Goal: Information Seeking & Learning: Learn about a topic

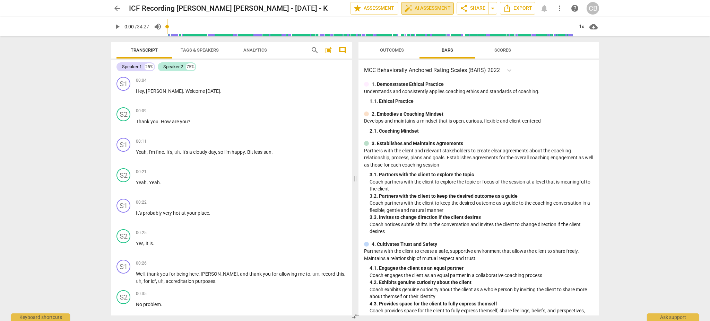
click at [438, 8] on span "auto_fix_high AI Assessment" at bounding box center [427, 8] width 46 height 8
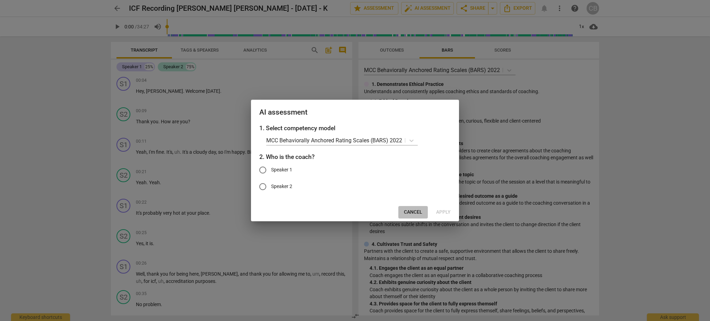
click at [409, 210] on span "Cancel" at bounding box center [413, 212] width 18 height 7
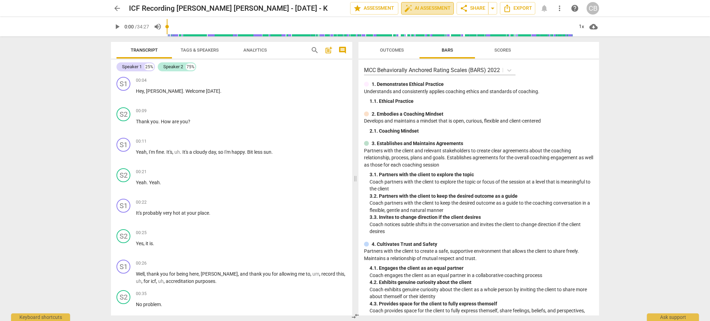
click at [434, 6] on span "auto_fix_high AI Assessment" at bounding box center [427, 8] width 46 height 8
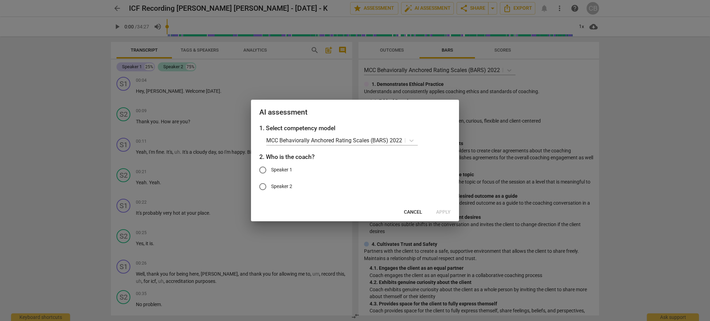
click at [286, 173] on span "Speaker 1" at bounding box center [281, 169] width 21 height 7
click at [271, 173] on input "Speaker 1" at bounding box center [262, 170] width 17 height 17
radio input "true"
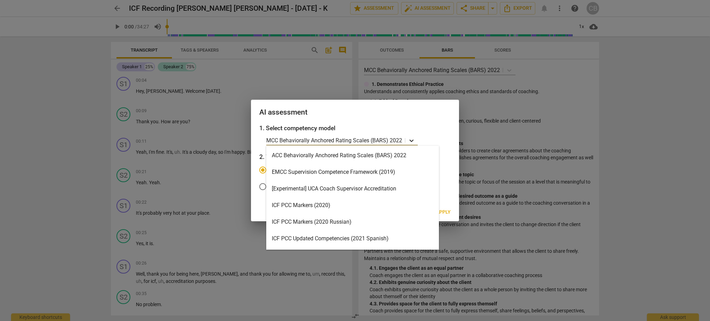
click at [410, 141] on icon at bounding box center [411, 140] width 7 height 7
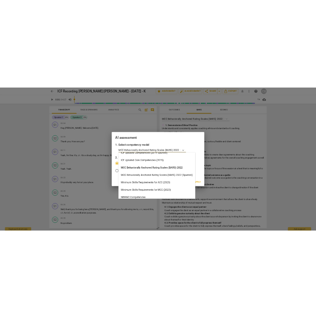
scroll to position [139, 0]
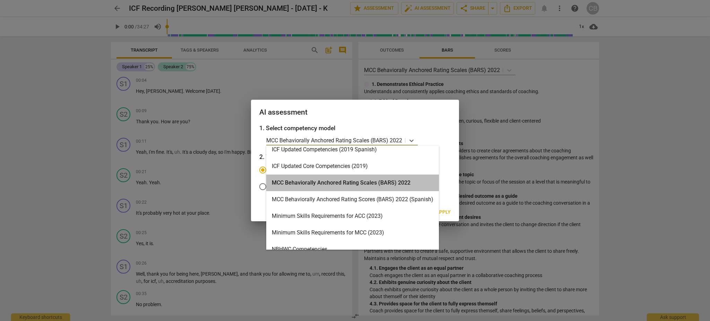
click at [407, 182] on div "MCC Behaviorally Anchored Rating Scales (BARS) 2022" at bounding box center [352, 183] width 173 height 17
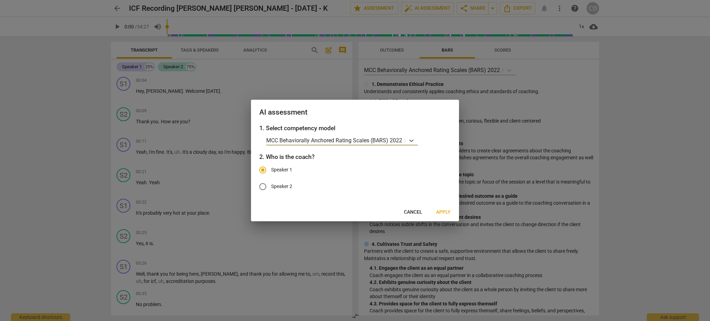
click at [446, 211] on span "Apply" at bounding box center [443, 212] width 15 height 7
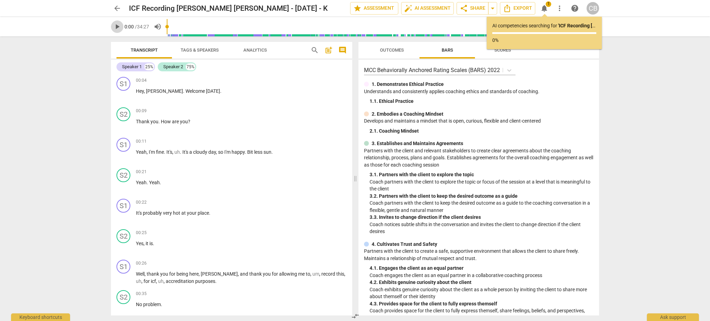
click at [116, 28] on span "play_arrow" at bounding box center [117, 27] width 8 height 8
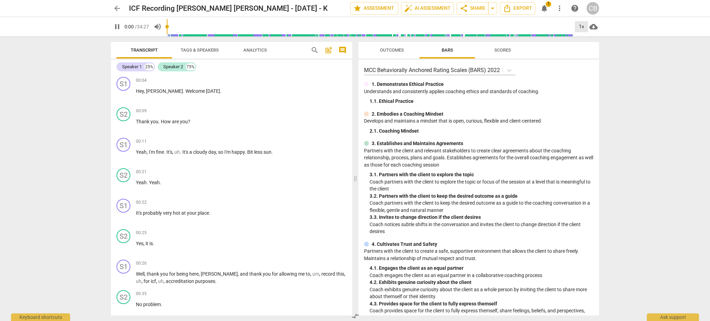
click at [580, 24] on div "1x" at bounding box center [580, 26] width 13 height 11
click at [583, 54] on li "1.25x" at bounding box center [585, 53] width 23 height 13
click at [581, 27] on div "1.25x" at bounding box center [580, 26] width 13 height 11
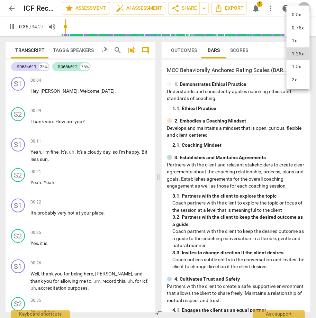
scroll to position [263, 0]
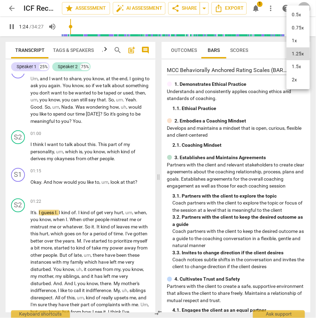
drag, startPoint x: 152, startPoint y: 88, endPoint x: 156, endPoint y: 92, distance: 5.2
click at [156, 90] on div at bounding box center [158, 159] width 316 height 318
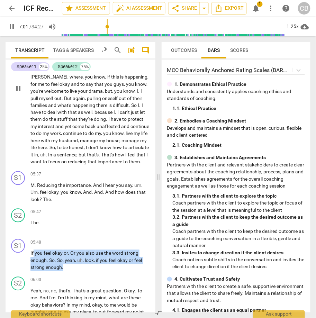
scroll to position [744, 0]
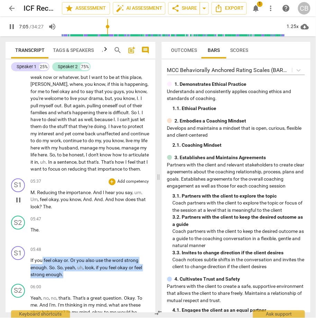
drag, startPoint x: 78, startPoint y: 155, endPoint x: 41, endPoint y: 201, distance: 59.6
click at [41, 201] on div "S1 play_arrow pause 00:04 + Add competency keyboard_arrow_right Hey , [PERSON_N…" at bounding box center [81, 193] width 150 height 239
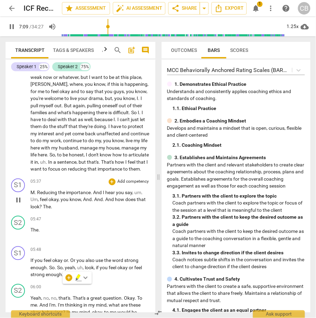
click at [69, 211] on p "M . Reducing the importance . And I hear you say , um . Um , feel okay , you kn…" at bounding box center [90, 200] width 120 height 21
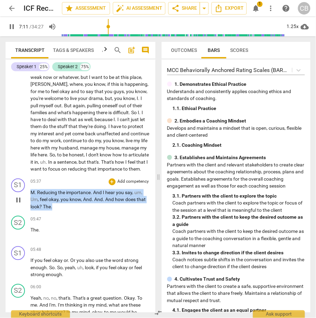
drag, startPoint x: 69, startPoint y: 219, endPoint x: 32, endPoint y: 205, distance: 39.5
click at [32, 205] on p "M . Reducing the importance . And I hear you say , um . Um , feel okay , you kn…" at bounding box center [90, 200] width 120 height 21
copy p "M . Reducing the importance . And I hear you say , um . Um , feel okay , you kn…"
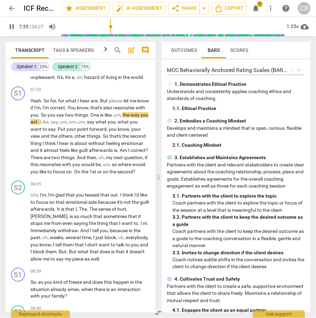
scroll to position [1104, 0]
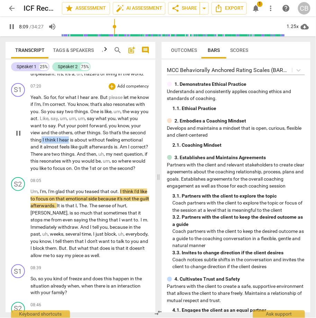
drag, startPoint x: 66, startPoint y: 158, endPoint x: 93, endPoint y: 158, distance: 27.4
click at [93, 158] on p "Yeah . So for , for what I hear are . But please let me know if I'm , I'm corre…" at bounding box center [90, 133] width 120 height 78
copy p "I think I hear"
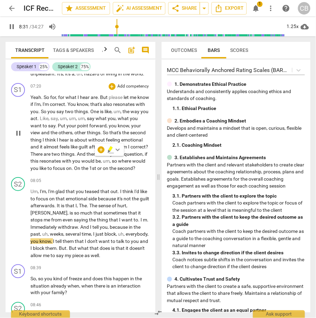
drag, startPoint x: 74, startPoint y: 196, endPoint x: 29, endPoint y: 117, distance: 91.7
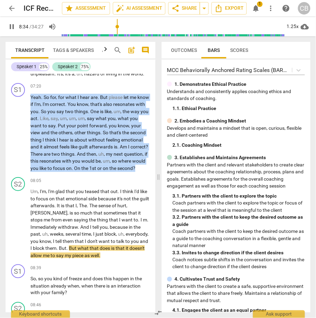
drag, startPoint x: 30, startPoint y: 116, endPoint x: 71, endPoint y: 196, distance: 90.3
click at [71, 172] on p "Yeah . So for , for what I hear are . But please let me know if I'm , I'm corre…" at bounding box center [90, 133] width 120 height 78
copy p "Yeah . So for , for what I hear are . But please let me know if I'm , I'm corre…"
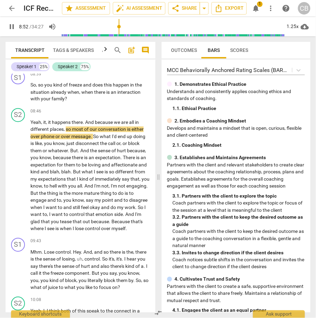
scroll to position [1296, 0]
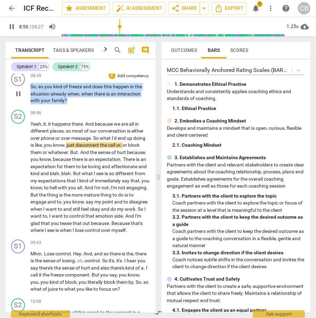
drag, startPoint x: 71, startPoint y: 129, endPoint x: 28, endPoint y: 115, distance: 44.9
click at [28, 107] on div "S1 play_arrow pause 08:39 + Add competency keyboard_arrow_right So , so you kin…" at bounding box center [81, 89] width 150 height 38
copy p "So , so you kind of freeze and does this happen in the situation already when ,…"
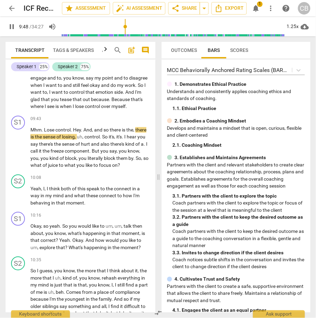
scroll to position [1421, 0]
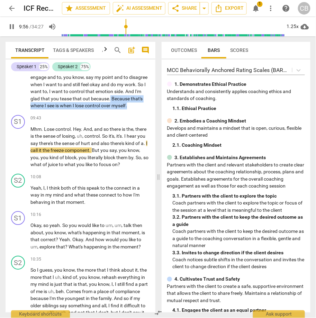
drag, startPoint x: 127, startPoint y: 126, endPoint x: 143, endPoint y: 138, distance: 19.4
click at [143, 112] on div "S2 play_arrow pause 08:46 + Add competency keyboard_arrow_right Yeah , it , it …" at bounding box center [81, 47] width 150 height 130
copy p "Because that's where I see is when I lose control over myself ."
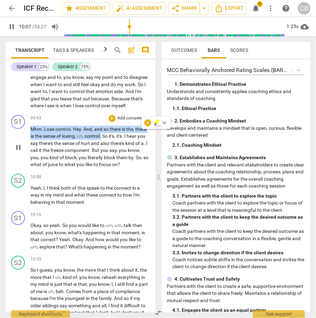
drag, startPoint x: 101, startPoint y: 163, endPoint x: 28, endPoint y: 150, distance: 73.8
click at [28, 150] on div "S1 play_arrow pause 09:43 + Add competency keyboard_arrow_right Mhm . Lose cont…" at bounding box center [81, 141] width 150 height 59
copy p "Mhm . Lose control . Hey . And , and so there is the , there is the sense of lo…"
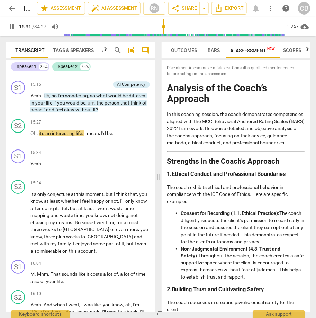
scroll to position [2554, 0]
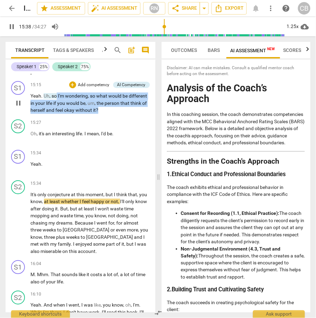
drag, startPoint x: 109, startPoint y: 155, endPoint x: 56, endPoint y: 142, distance: 55.0
click at [56, 114] on p "Yeah . [PERSON_NAME] , so I'm wondering , so what would be different in your li…" at bounding box center [90, 103] width 120 height 21
copy p "I'm wondering , so what would be different in your life if you would be , um , …"
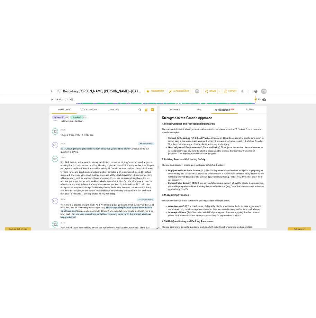
scroll to position [66, 0]
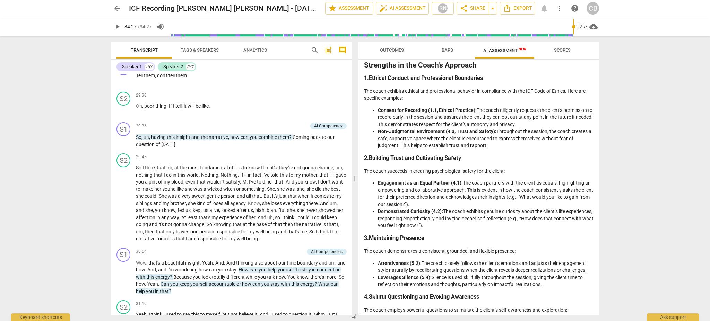
drag, startPoint x: 499, startPoint y: 147, endPoint x: 378, endPoint y: 133, distance: 121.5
click at [378, 133] on li "Non-Judgmental Environment (4.3, Trust and Safety): Throughout the session, the…" at bounding box center [486, 138] width 216 height 21
copy li "Non-Judgmental Environment (4.3, Trust and Safety): Throughout the session, the…"
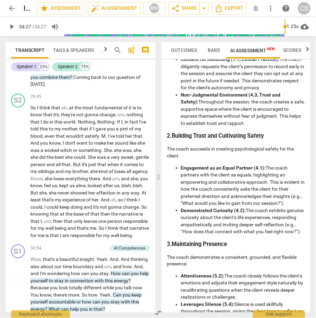
scroll to position [185, 0]
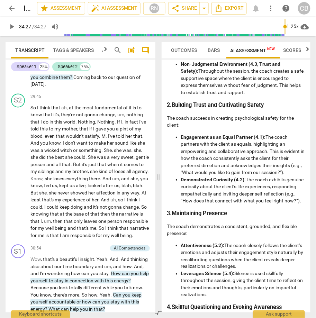
drag, startPoint x: 222, startPoint y: 220, endPoint x: 177, endPoint y: 146, distance: 87.5
copy ul "Engagement as an Equal Partner (4.1): The coach partners with the client as equ…"
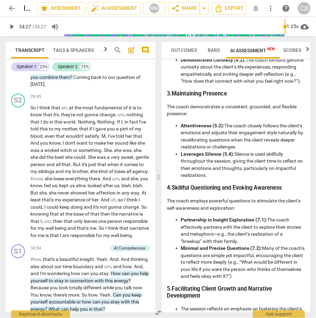
scroll to position [312, 0]
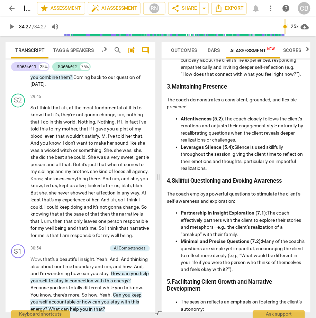
drag, startPoint x: 242, startPoint y: 190, endPoint x: 195, endPoint y: 128, distance: 77.8
copy div "Attentiveness (5.2): The coach closely follows the client’s emotions and adjust…"
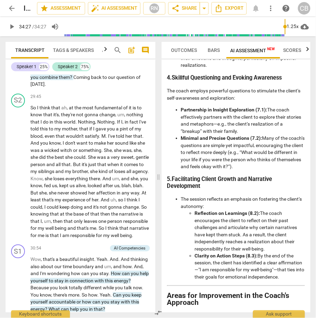
scroll to position [418, 0]
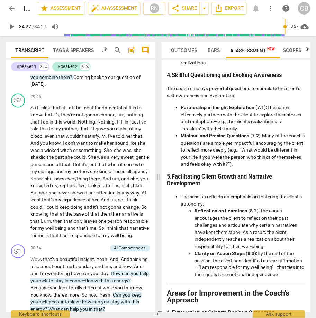
drag, startPoint x: 240, startPoint y: 149, endPoint x: 180, endPoint y: 127, distance: 64.1
click at [180, 127] on ul "Partnership in Insight Exploration (7.1): The coach effectively partners with t…" at bounding box center [236, 136] width 138 height 64
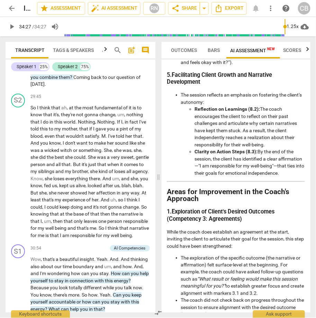
scroll to position [521, 0]
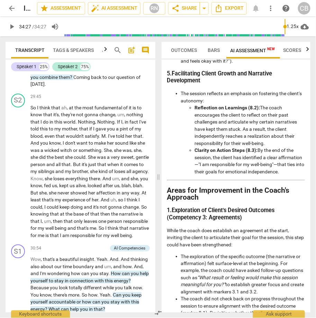
drag, startPoint x: 227, startPoint y: 200, endPoint x: 193, endPoint y: 130, distance: 77.8
click at [193, 130] on ul "Reflection on Learnings (8.2): The coach encourages the client to reflect on th…" at bounding box center [243, 139] width 124 height 71
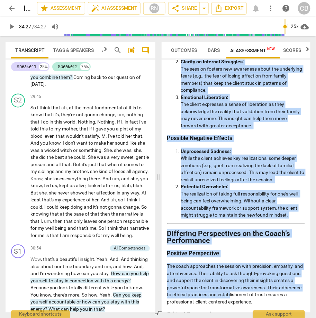
scroll to position [1227, 0]
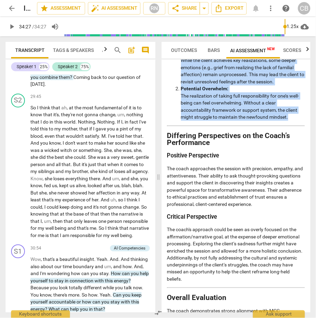
drag, startPoint x: 200, startPoint y: 78, endPoint x: 295, endPoint y: 160, distance: 126.2
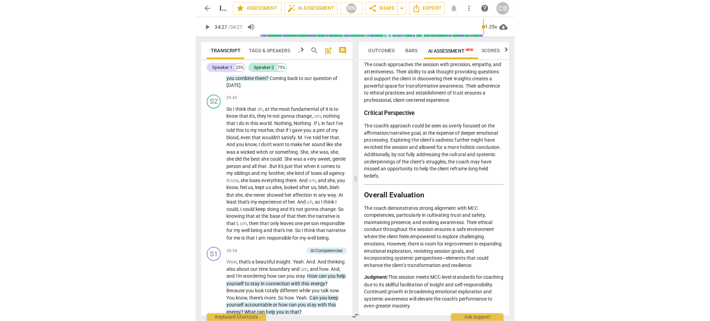
scroll to position [1373, 0]
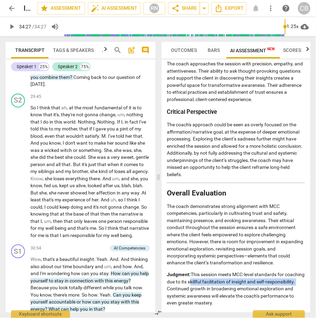
drag, startPoint x: 210, startPoint y: 282, endPoint x: 196, endPoint y: 290, distance: 15.4
click at [196, 290] on p "Judgment: This session meets MCC-level standards for coaching due to its skillf…" at bounding box center [236, 290] width 138 height 36
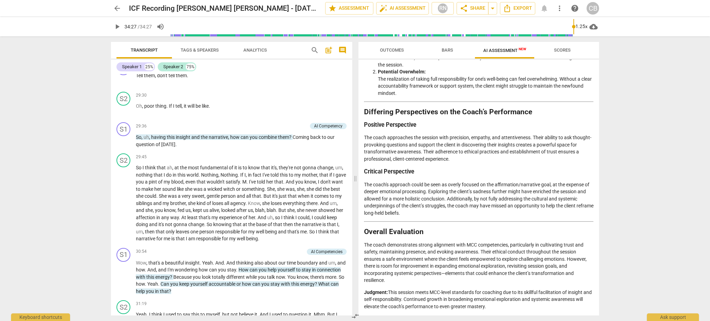
scroll to position [835, 0]
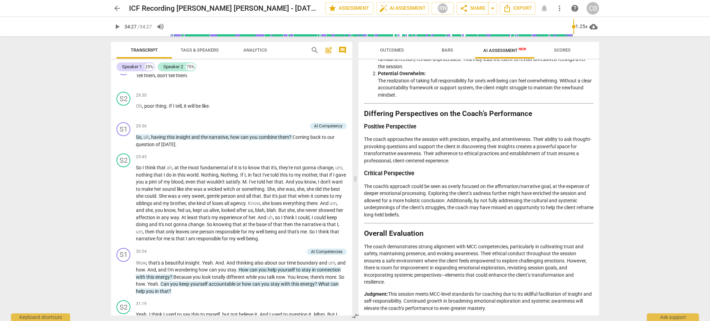
click at [570, 54] on span "Scores" at bounding box center [561, 50] width 33 height 9
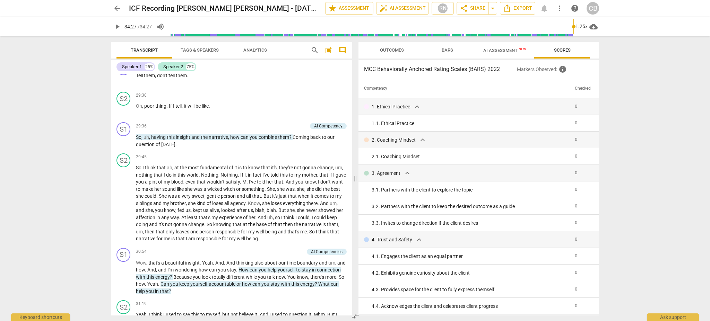
click at [500, 51] on span "AI Assessment New" at bounding box center [504, 50] width 43 height 5
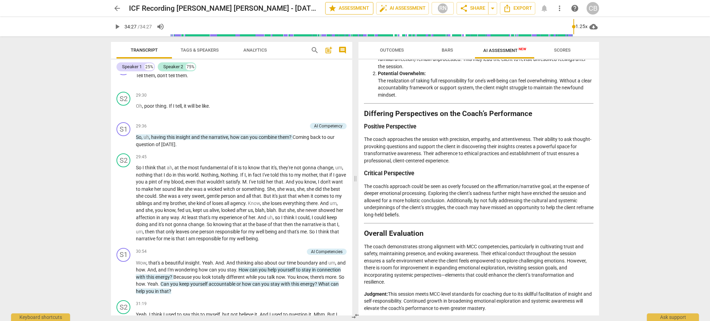
type input "2067"
